Goal: Communication & Community: Answer question/provide support

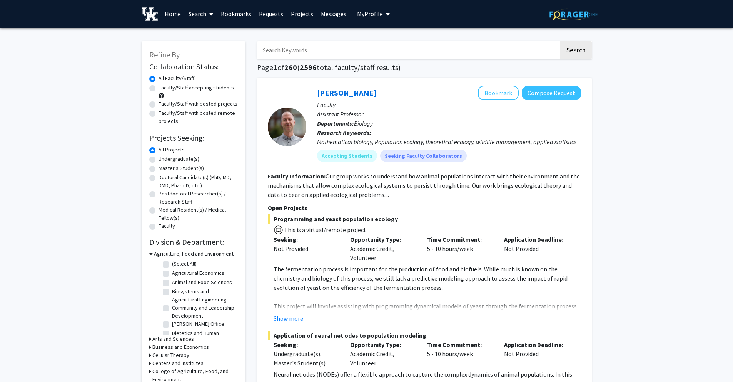
click at [325, 13] on link "Messages" at bounding box center [333, 13] width 33 height 27
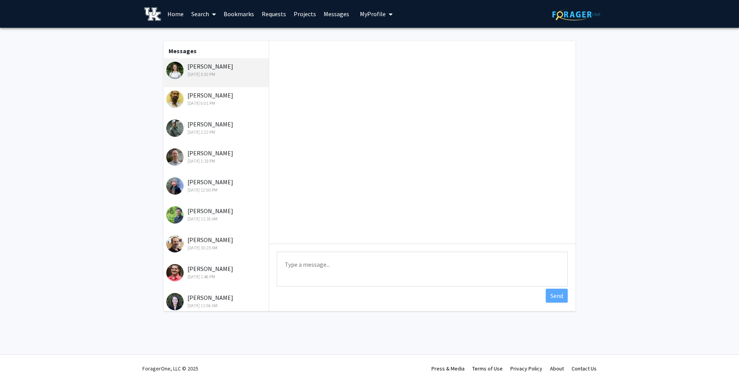
scroll to position [60, 0]
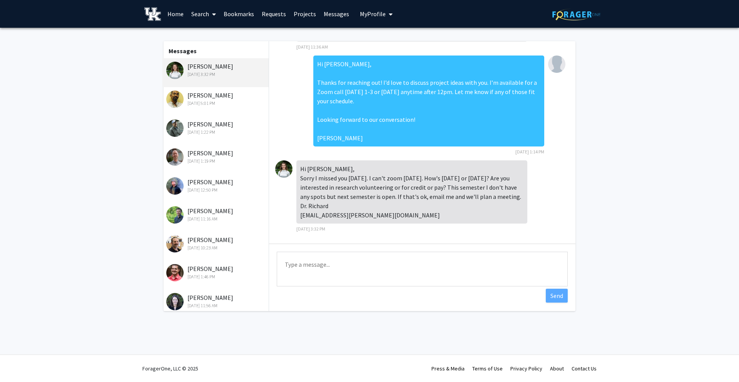
click at [324, 267] on textarea "Type a message" at bounding box center [422, 268] width 291 height 35
paste textarea "Thank you for reaching out! I appreciate you letting me know about the research…"
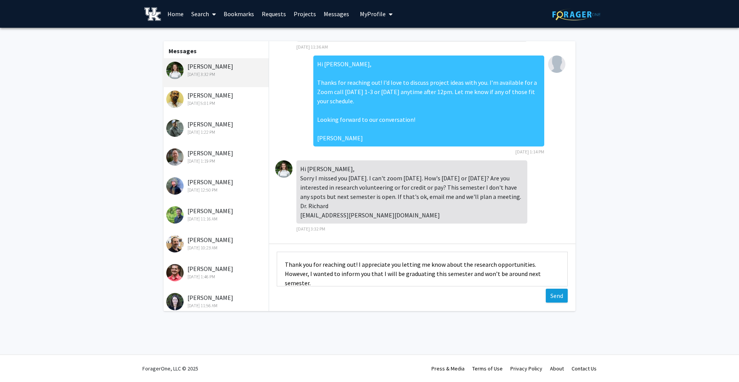
type textarea "Thank you for reaching out! I appreciate you letting me know about the research…"
click at [553, 293] on button "Send" at bounding box center [557, 295] width 22 height 14
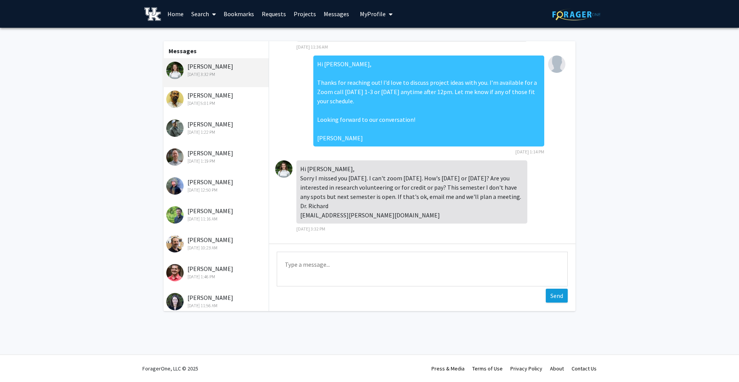
scroll to position [109, 0]
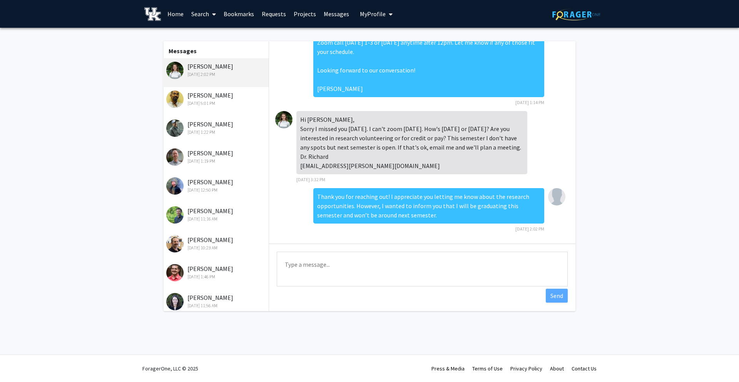
click at [192, 159] on div "[DATE] 1:19 PM" at bounding box center [216, 160] width 100 height 7
